Goal: Obtain resource: Download file/media

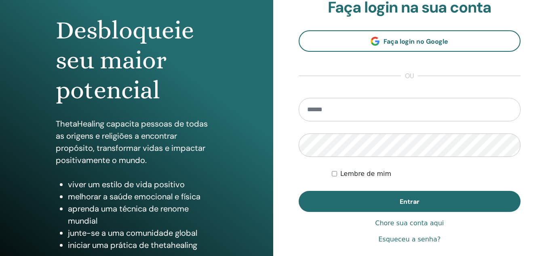
scroll to position [81, 0]
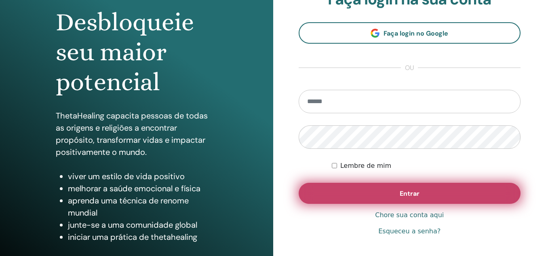
type input "**********"
click at [399, 192] on button "Entrar" at bounding box center [410, 193] width 222 height 21
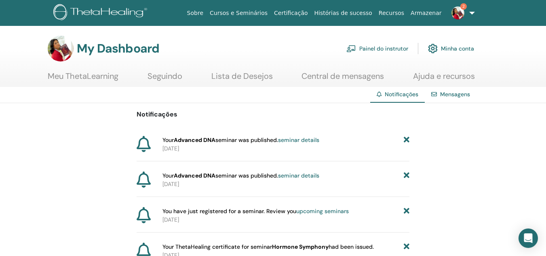
click at [374, 48] on link "Painel do instrutor" at bounding box center [377, 49] width 62 height 18
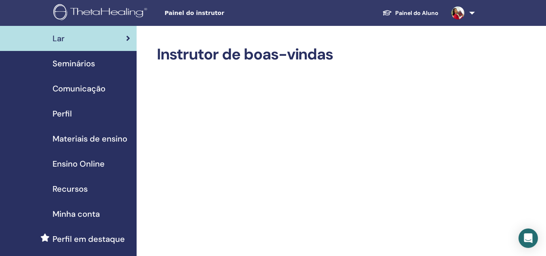
click at [80, 138] on span "Materiais de ensino" at bounding box center [90, 139] width 75 height 12
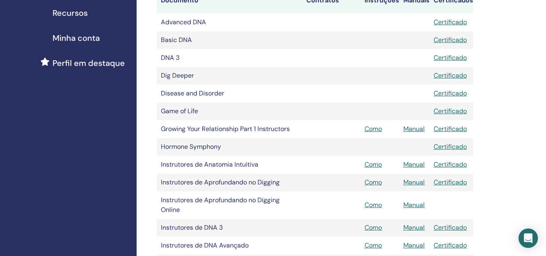
scroll to position [202, 0]
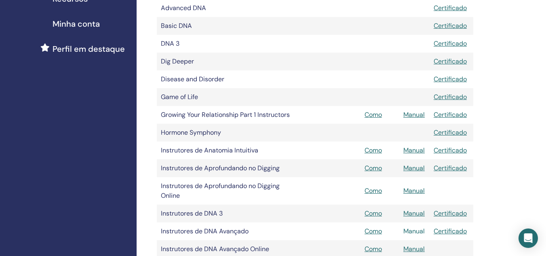
click at [414, 231] on link "Manual" at bounding box center [413, 231] width 21 height 8
